Goal: Find specific page/section: Find specific page/section

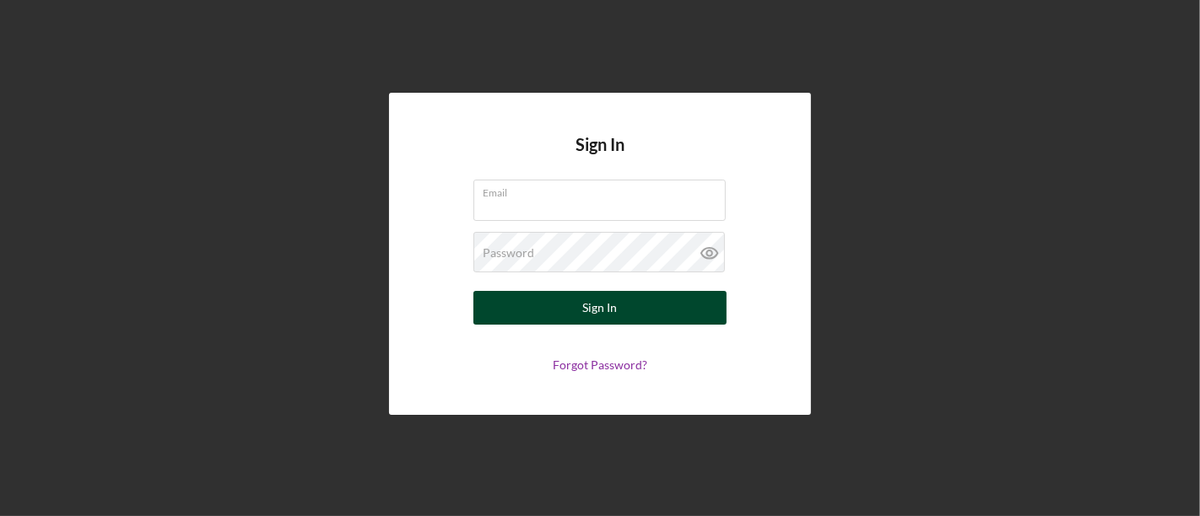
type input "[EMAIL_ADDRESS][DOMAIN_NAME]"
click at [579, 321] on button "Sign In" at bounding box center [599, 308] width 253 height 34
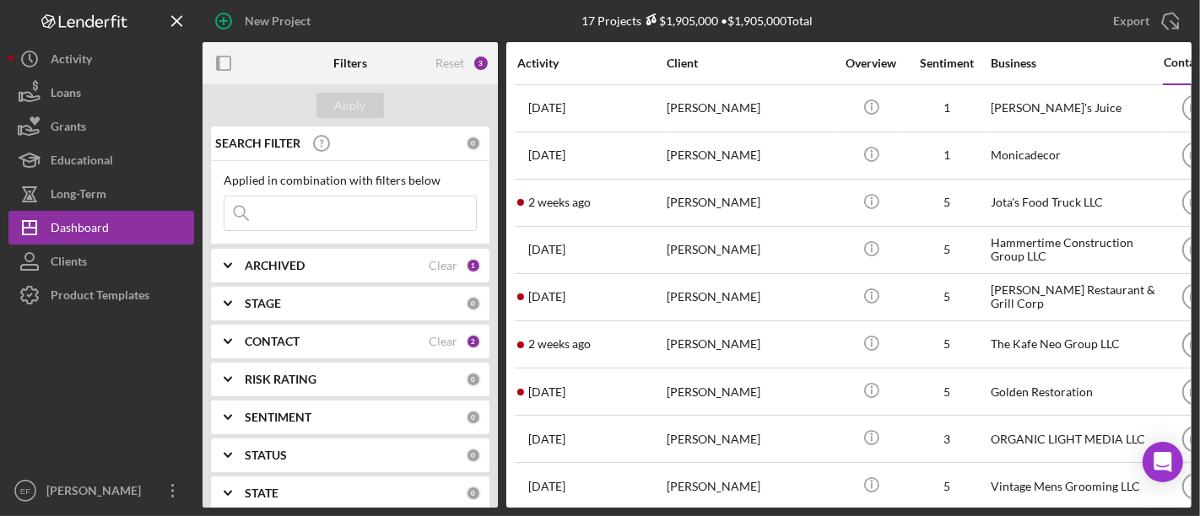
click at [303, 214] on input at bounding box center [349, 214] width 251 height 34
type input "playtime"
click at [345, 105] on div "Apply" at bounding box center [350, 105] width 31 height 25
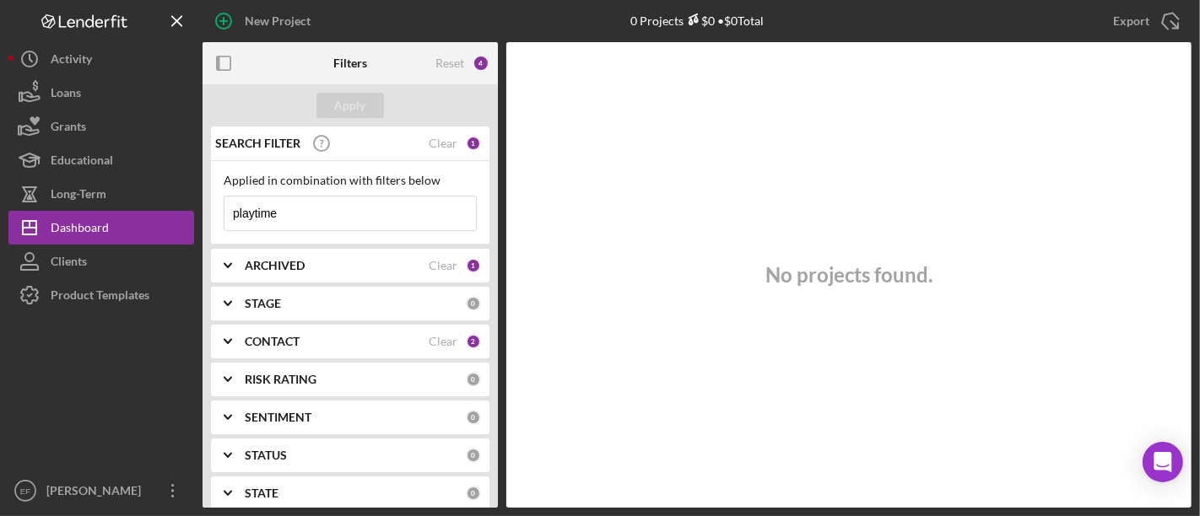
click at [234, 218] on input "playtime" at bounding box center [349, 214] width 251 height 34
drag, startPoint x: 234, startPoint y: 218, endPoint x: 350, endPoint y: 187, distance: 120.3
click at [350, 187] on div "Applied in combination with filters below playtime Icon/Menu Close" at bounding box center [350, 202] width 253 height 57
click at [116, 381] on div at bounding box center [101, 393] width 186 height 162
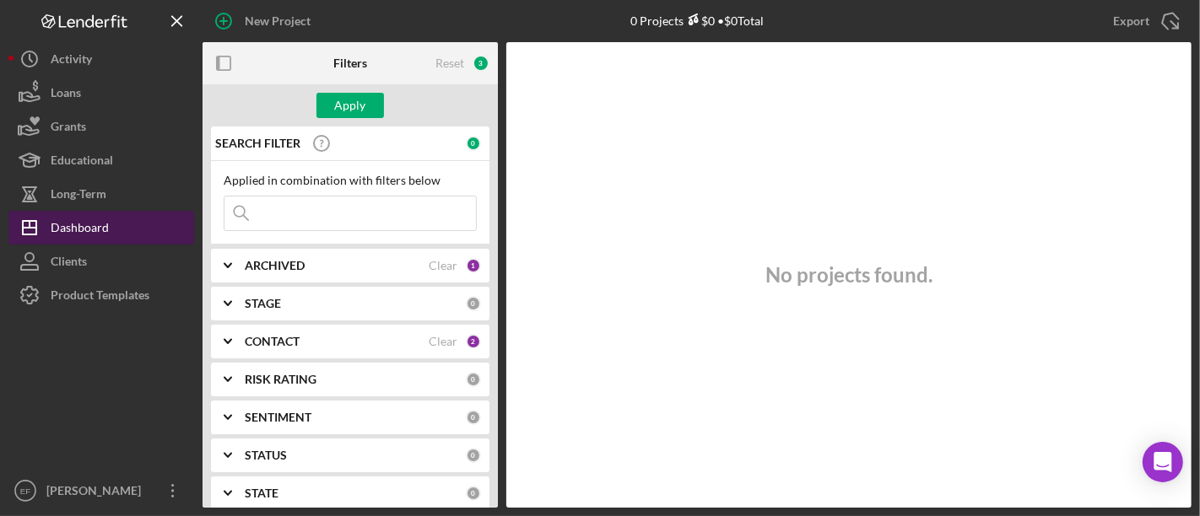
click at [52, 213] on div "Dashboard" at bounding box center [80, 230] width 58 height 38
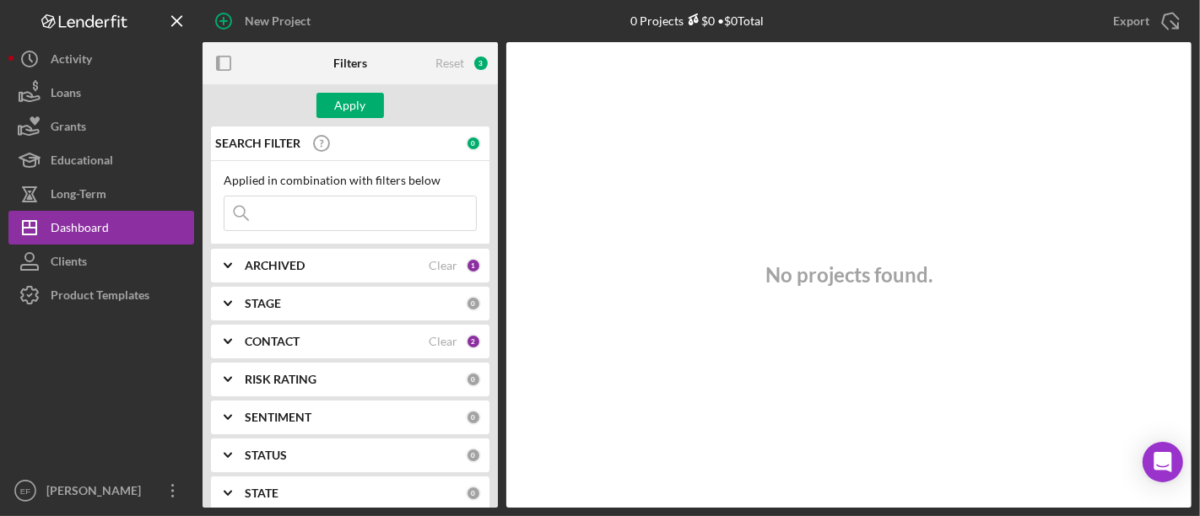
click at [337, 208] on input at bounding box center [349, 214] width 251 height 34
click at [200, 358] on nav "Logo-Reversed Created with Sketch. Icon/Menu Close Icon/Dashboard Dashboard Cli…" at bounding box center [105, 254] width 194 height 508
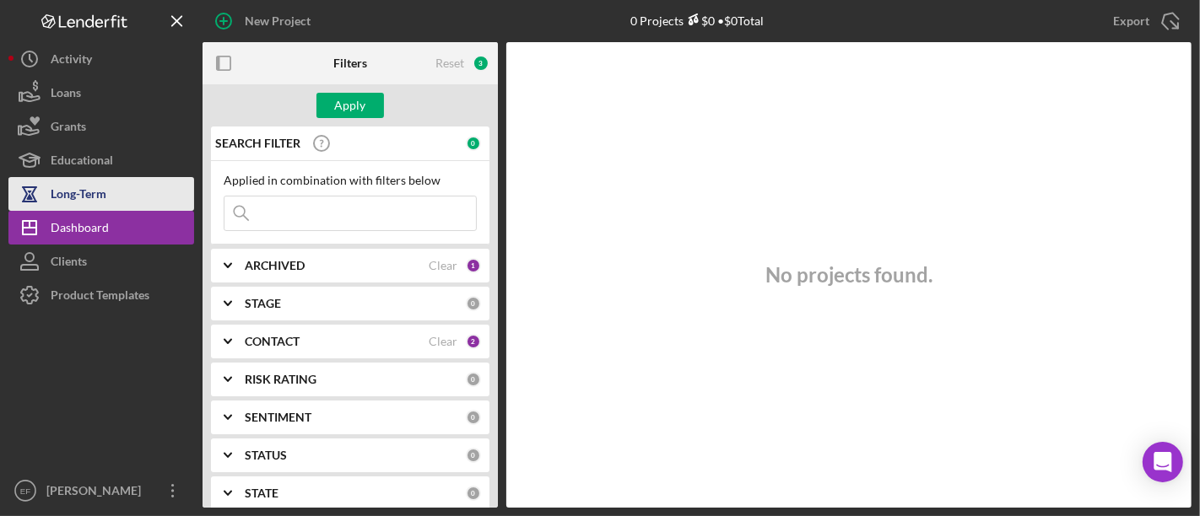
click at [88, 192] on div "Long-Term" at bounding box center [79, 196] width 56 height 38
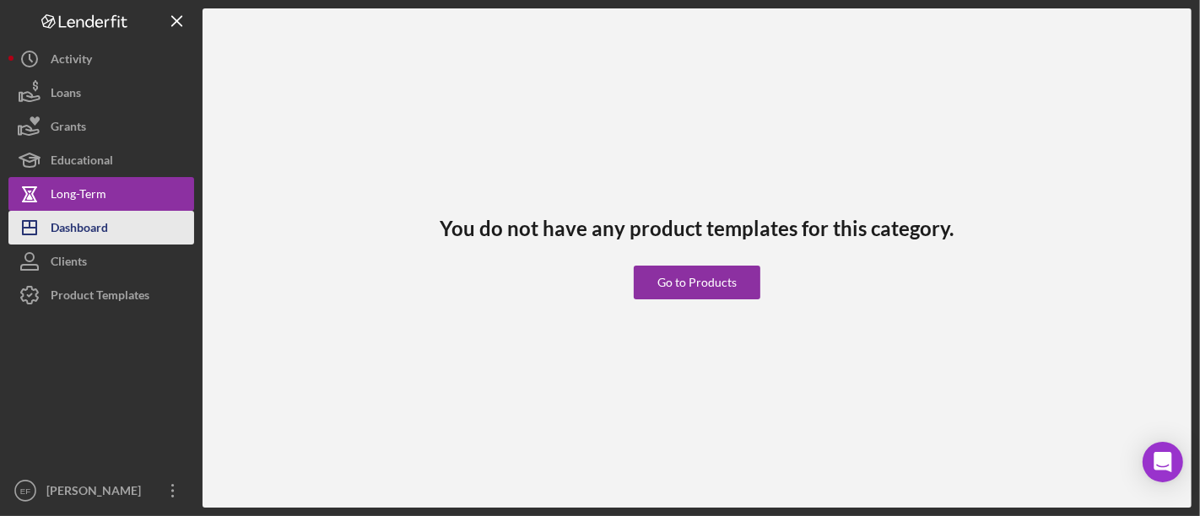
click at [79, 219] on div "Dashboard" at bounding box center [79, 230] width 57 height 38
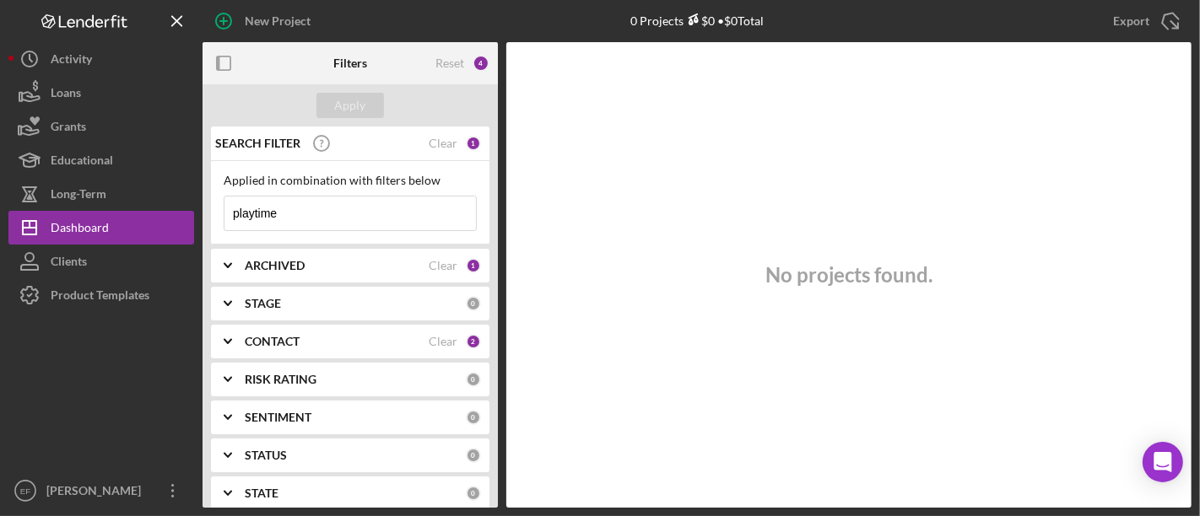
click at [317, 224] on input "playtime" at bounding box center [349, 214] width 251 height 34
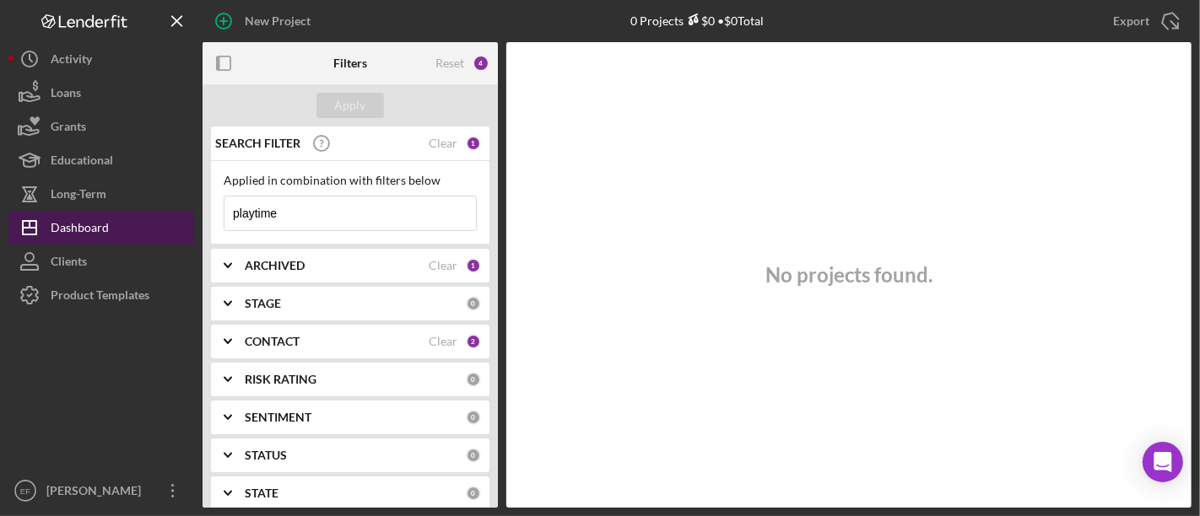
drag, startPoint x: 317, startPoint y: 224, endPoint x: 164, endPoint y: 239, distance: 154.3
click at [164, 239] on div "New Project 0 Projects $0 • $0 Total playtime Export Icon/Export Filters Reset …" at bounding box center [599, 254] width 1183 height 508
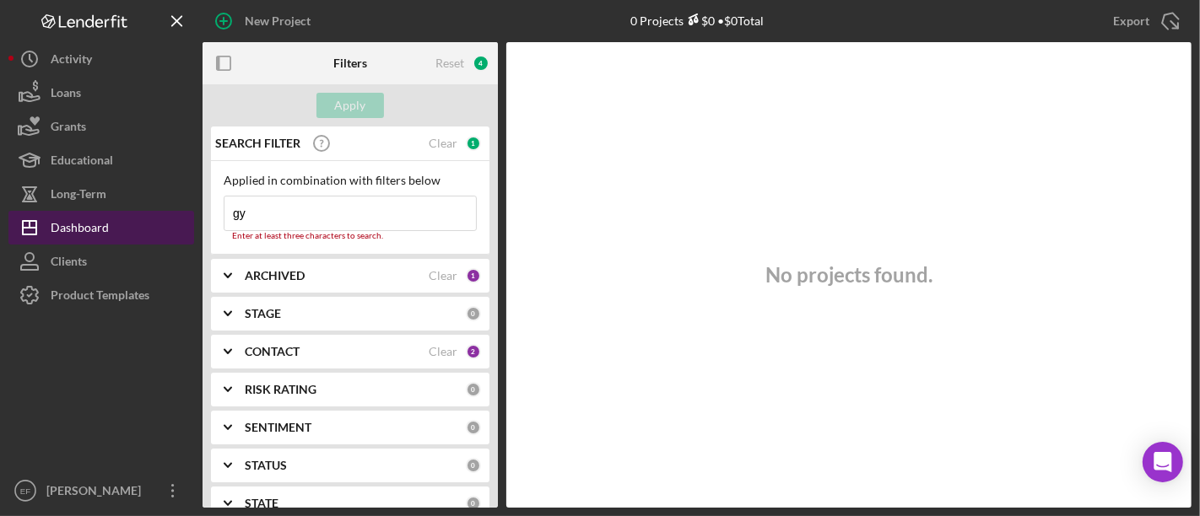
type input "g"
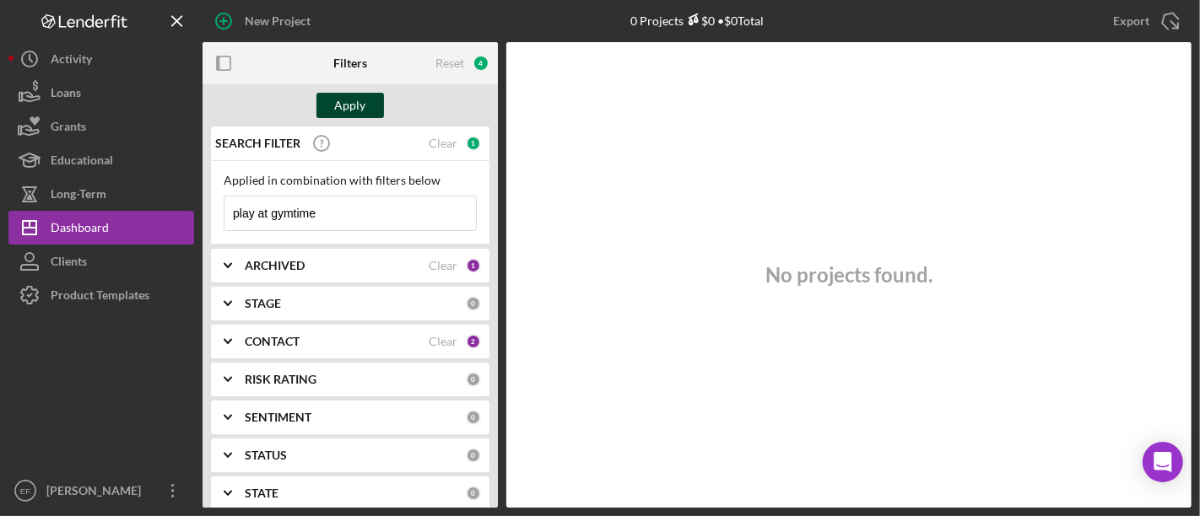
type input "play at gymtime"
click at [341, 105] on div "Apply" at bounding box center [350, 105] width 31 height 25
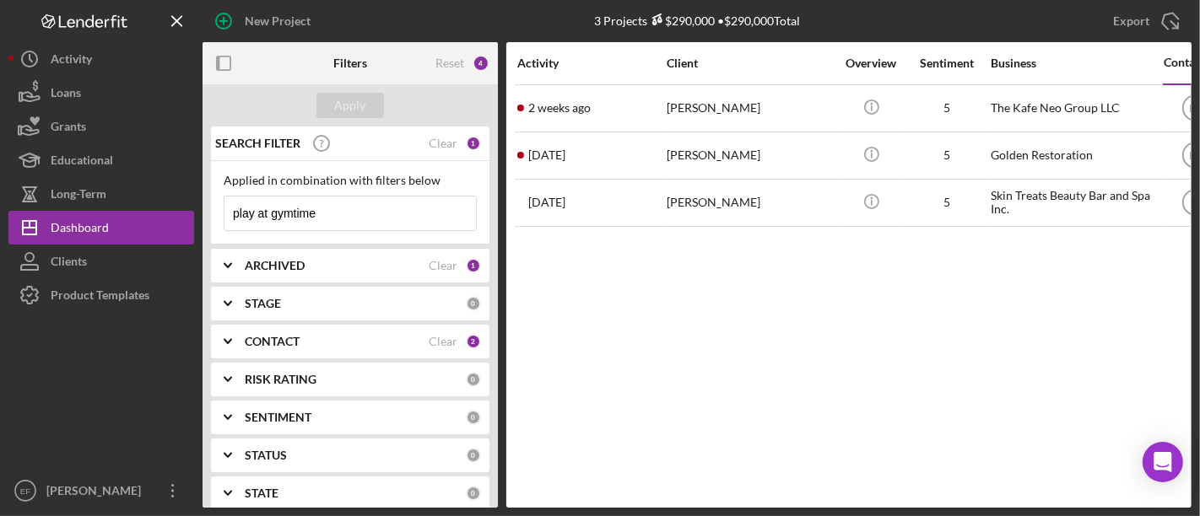
click at [345, 218] on input "play at gymtime" at bounding box center [349, 214] width 251 height 34
click at [327, 262] on div "ARCHIVED" at bounding box center [337, 265] width 184 height 13
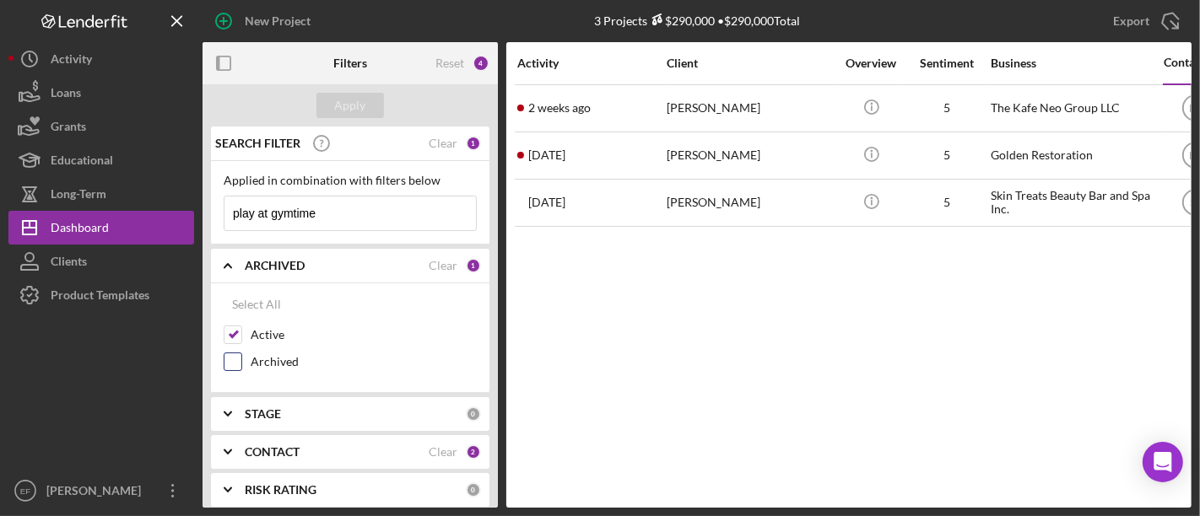
click at [231, 360] on input "Archived" at bounding box center [232, 362] width 17 height 17
checkbox input "true"
click at [339, 111] on div "Apply" at bounding box center [350, 105] width 31 height 25
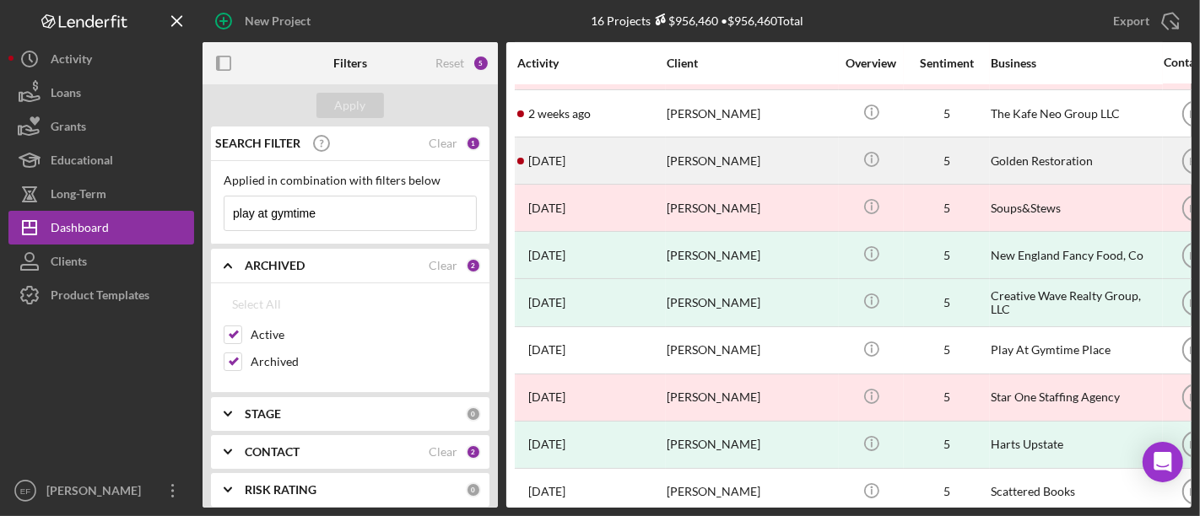
scroll to position [284, 0]
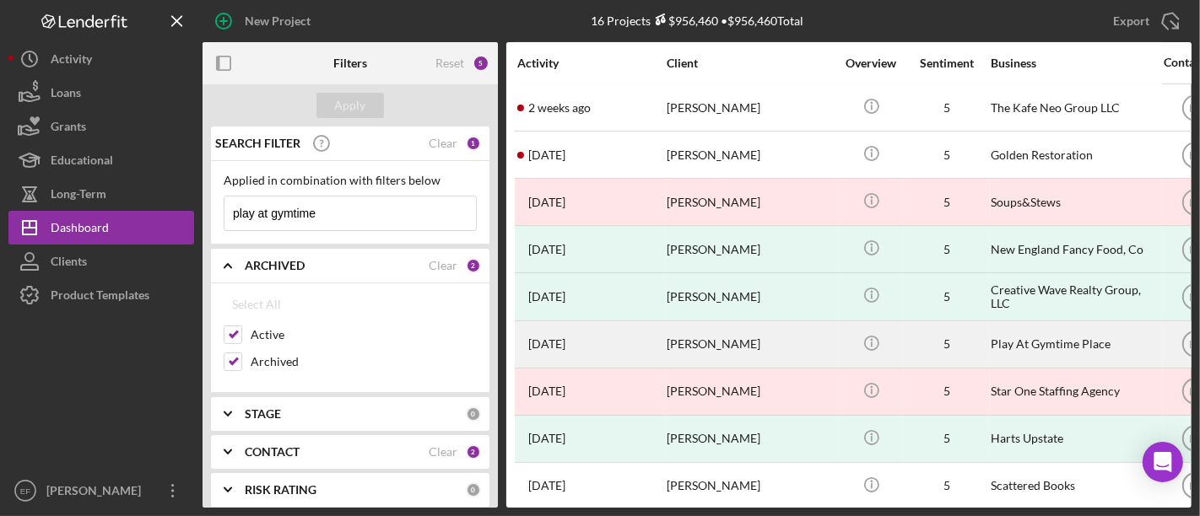
click at [688, 331] on div "[PERSON_NAME]" at bounding box center [751, 344] width 169 height 45
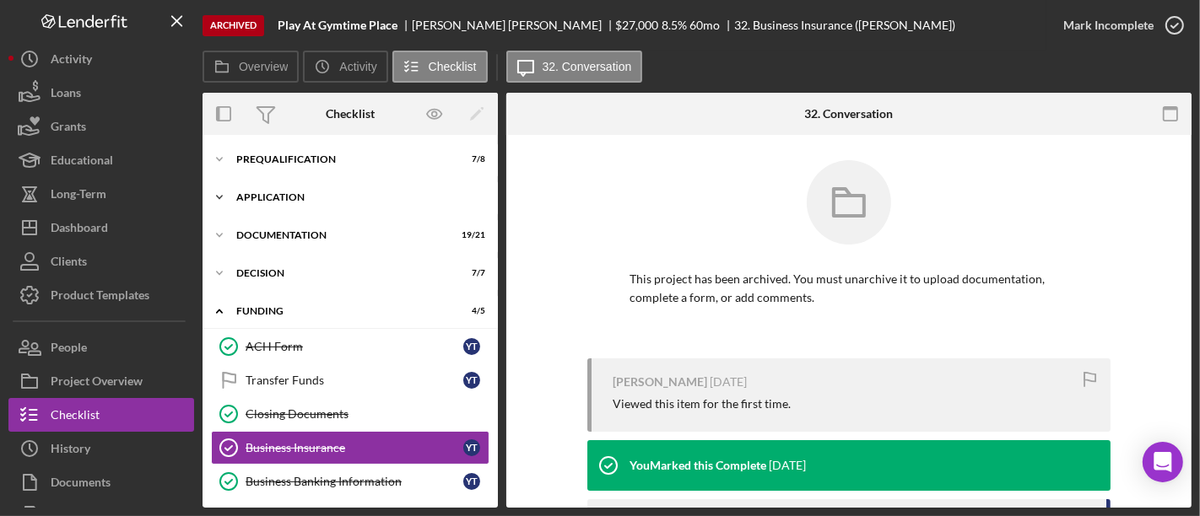
click at [256, 197] on div "Application" at bounding box center [356, 197] width 240 height 10
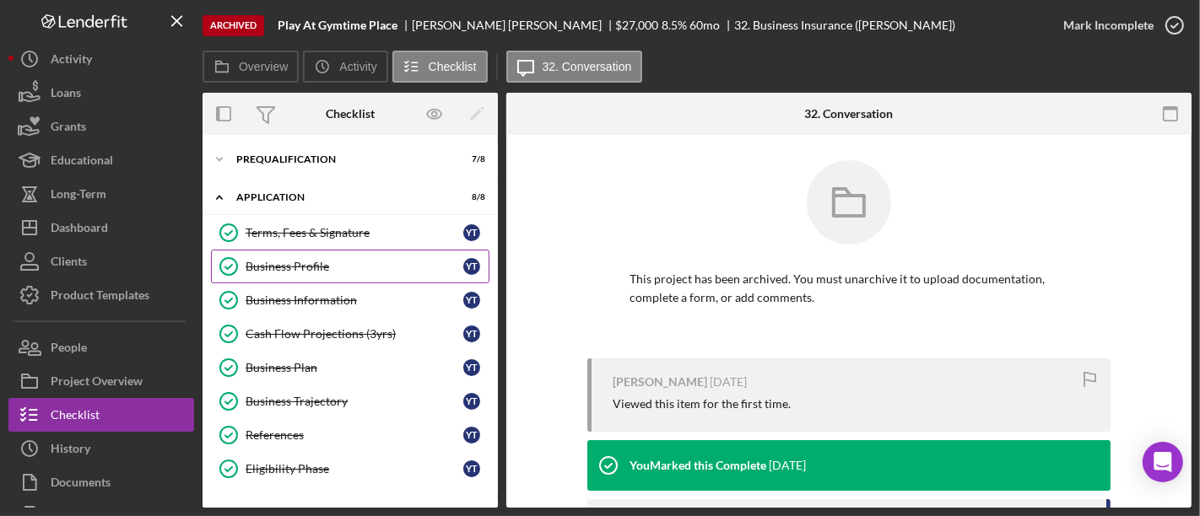
click at [289, 263] on div "Business Profile" at bounding box center [355, 266] width 218 height 13
